Goal: Information Seeking & Learning: Learn about a topic

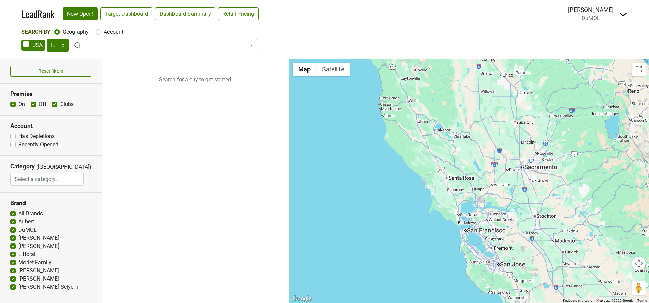
select select "IL"
select select
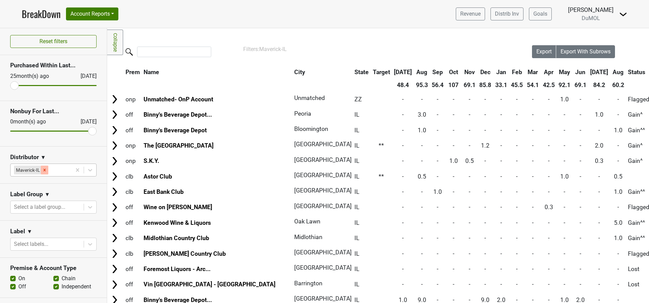
click at [46, 168] on icon "Remove Maverick-IL" at bounding box center [44, 170] width 5 height 5
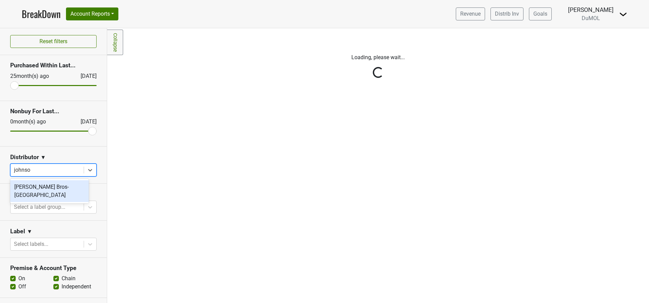
type input "johnson"
click at [37, 185] on div "[PERSON_NAME] Bros-[GEOGRAPHIC_DATA]" at bounding box center [49, 191] width 79 height 22
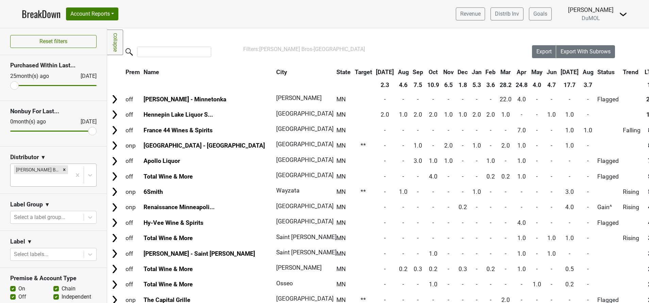
click at [581, 72] on th "Aug" at bounding box center [588, 72] width 14 height 12
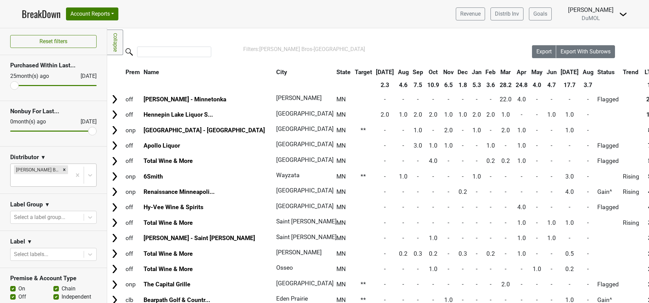
click at [581, 72] on th "Aug" at bounding box center [588, 72] width 14 height 12
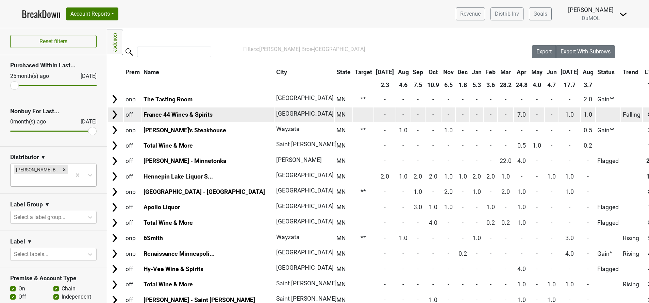
click at [113, 114] on img at bounding box center [115, 115] width 10 height 10
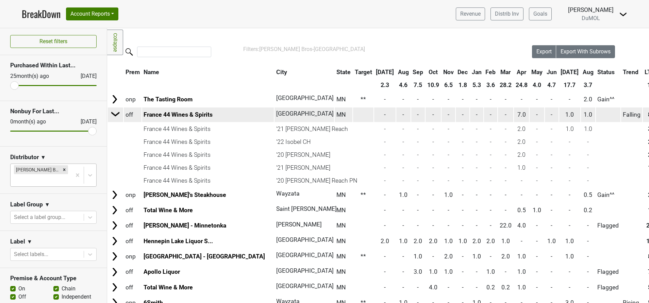
click at [113, 114] on img at bounding box center [116, 114] width 10 height 10
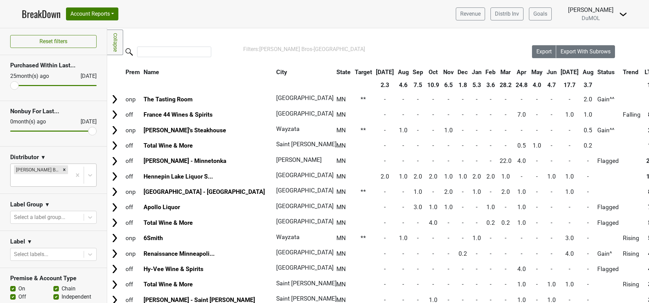
click at [623, 13] on img at bounding box center [623, 14] width 8 height 8
click at [607, 38] on link "Open Leadrank" at bounding box center [600, 38] width 54 height 11
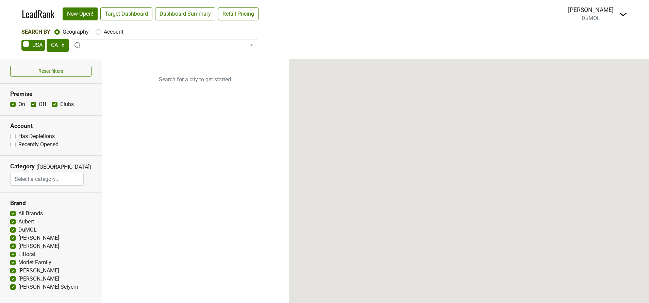
select select "CA"
select select
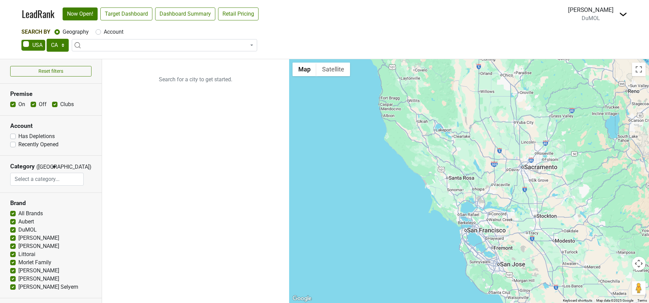
click at [623, 16] on img at bounding box center [623, 14] width 8 height 8
click at [591, 39] on link "Open Breakdown" at bounding box center [598, 38] width 57 height 11
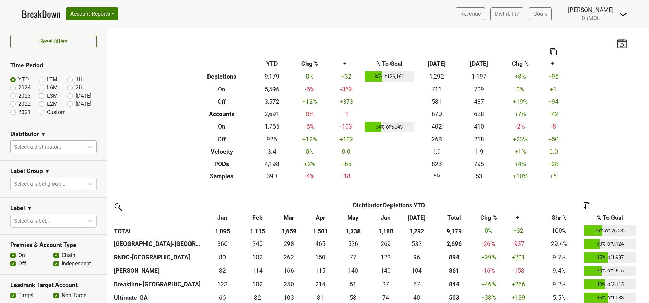
click at [68, 150] on div at bounding box center [47, 147] width 66 height 10
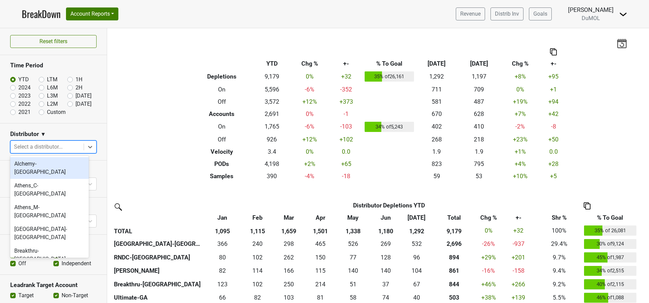
type input "k"
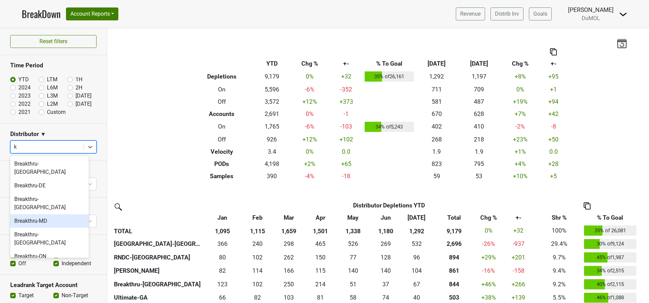
scroll to position [146, 0]
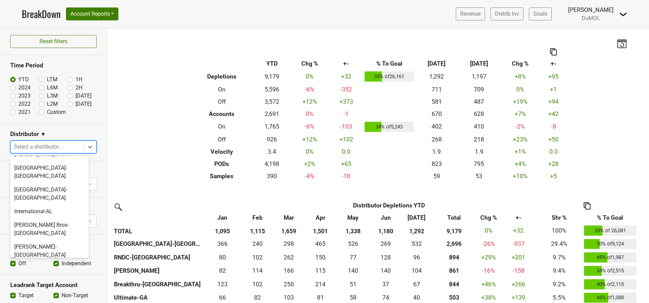
type input "k"
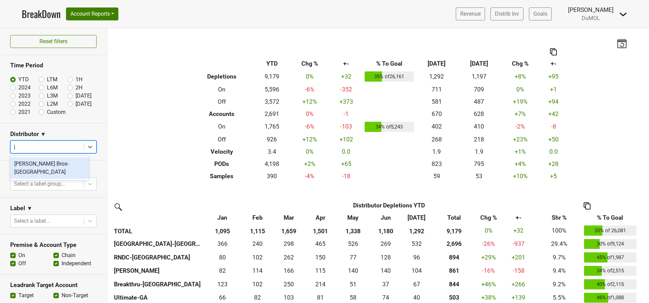
type input "jo"
click at [37, 166] on div "[PERSON_NAME] Bros-[GEOGRAPHIC_DATA]" at bounding box center [49, 168] width 79 height 22
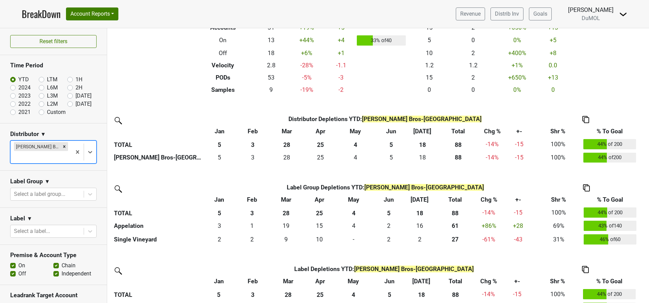
scroll to position [100, 0]
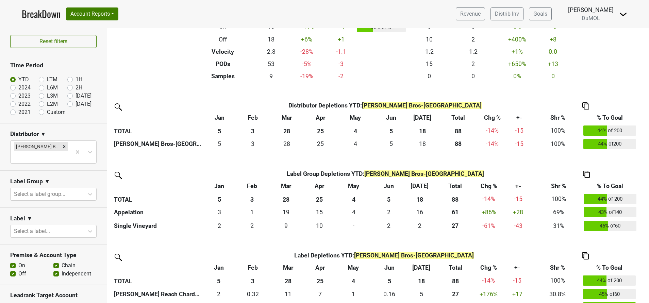
click at [47, 112] on label "Custom" at bounding box center [56, 112] width 19 height 8
click at [39, 112] on input "Custom" at bounding box center [52, 111] width 27 height 7
radio input "true"
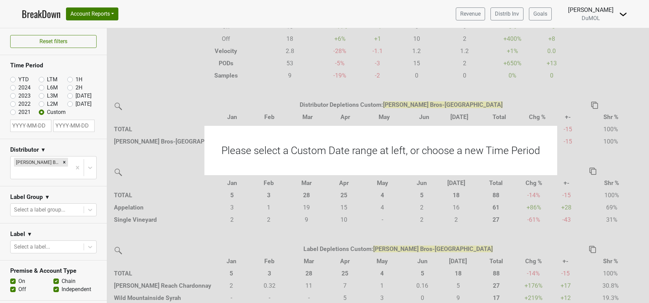
click at [29, 128] on input "text" at bounding box center [30, 126] width 41 height 12
select select "7"
select select "2025"
click at [48, 148] on select "January February March April May June July August September October November De…" at bounding box center [37, 148] width 29 height 6
select select "0"
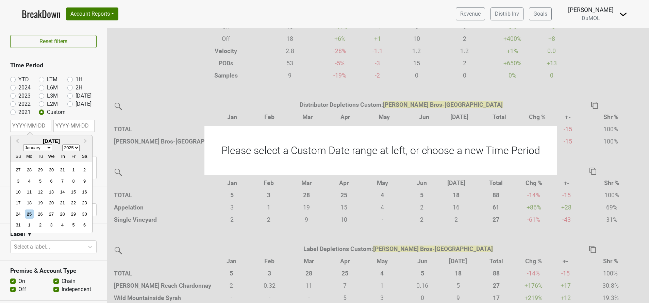
click at [23, 145] on select "January February March April May June July August September October November De…" at bounding box center [37, 148] width 29 height 6
click at [53, 172] on div "1" at bounding box center [51, 169] width 9 height 9
type input "[DATE]"
click at [75, 125] on input "text" at bounding box center [73, 126] width 41 height 12
select select "7"
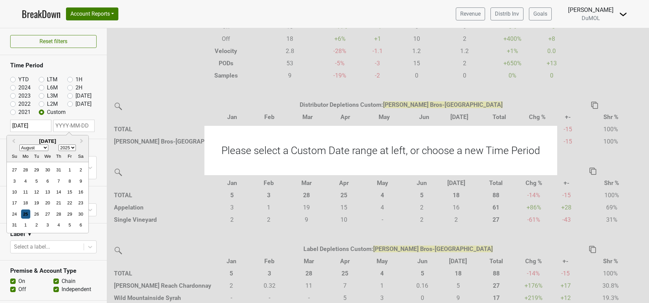
click at [22, 213] on div "25" at bounding box center [25, 213] width 9 height 9
type input "[DATE]"
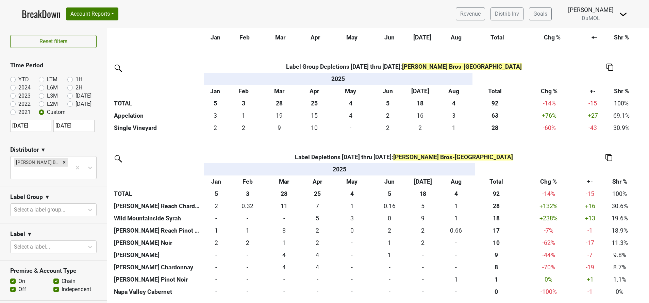
scroll to position [0, 0]
